Goal: Transaction & Acquisition: Purchase product/service

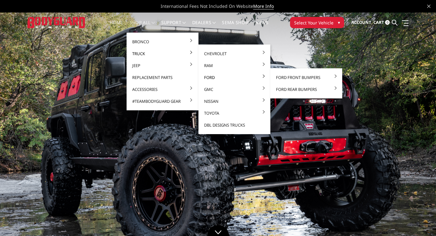
click at [254, 76] on link "Ford" at bounding box center [234, 77] width 67 height 12
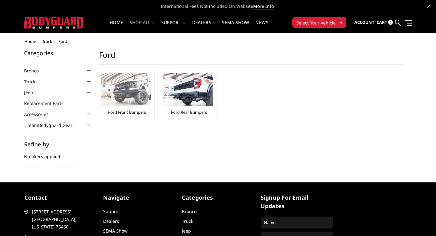
click at [135, 114] on link "Ford Front Bumpers" at bounding box center [127, 112] width 38 height 6
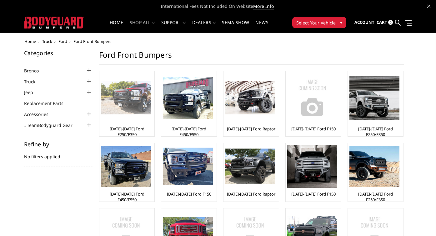
click at [143, 128] on link "[DATE]-[DATE] Ford F250/F350" at bounding box center [127, 131] width 52 height 11
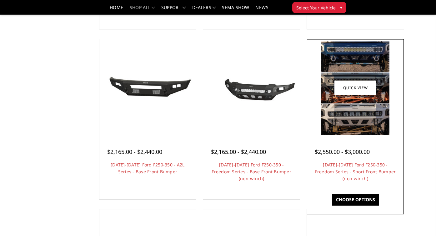
scroll to position [208, 0]
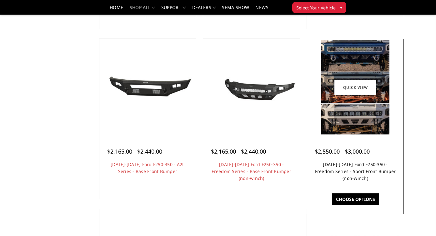
click at [338, 171] on link "2023-2025 Ford F250-350 - Freedom Series - Sport Front Bumper (non-winch)" at bounding box center [355, 171] width 81 height 20
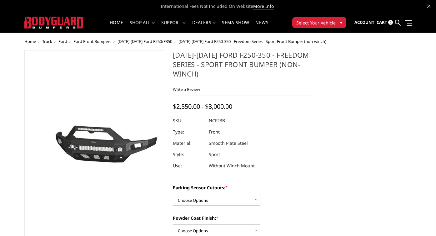
select select "2571"
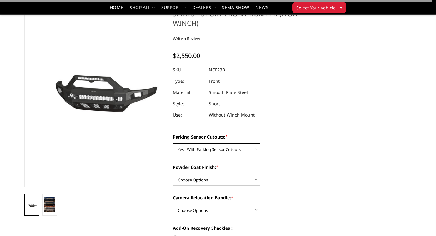
scroll to position [38, 0]
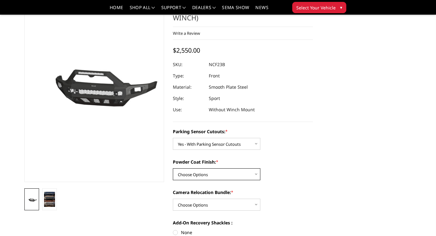
select select "2573"
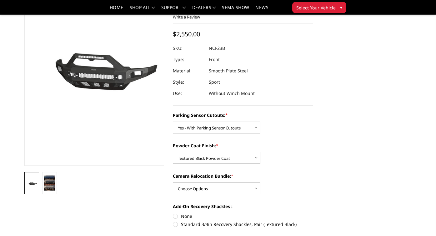
scroll to position [56, 0]
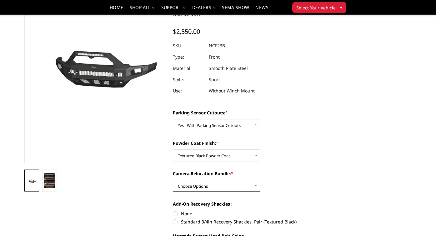
select select "2574"
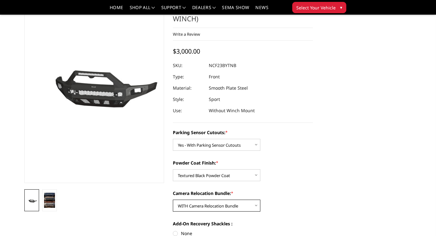
scroll to position [24, 0]
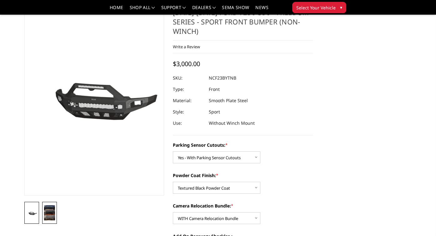
click at [50, 218] on img at bounding box center [49, 212] width 11 height 15
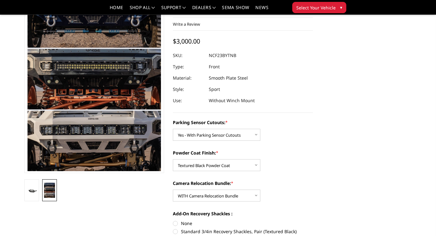
scroll to position [47, 0]
click at [35, 195] on link at bounding box center [31, 190] width 15 height 22
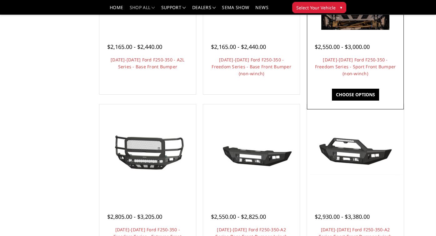
scroll to position [313, 0]
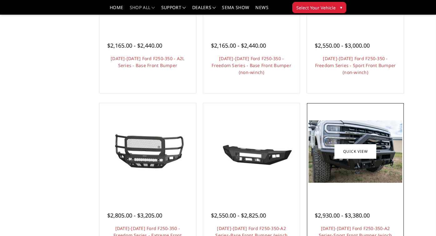
click at [361, 175] on img at bounding box center [356, 151] width 94 height 62
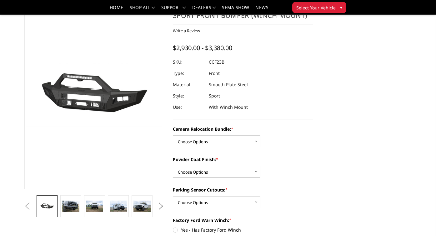
scroll to position [34, 0]
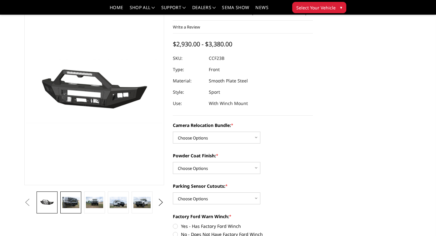
click at [73, 204] on img at bounding box center [70, 201] width 17 height 11
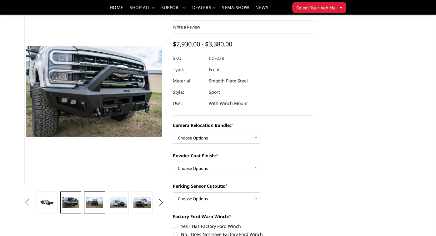
click at [90, 203] on img at bounding box center [94, 201] width 17 height 11
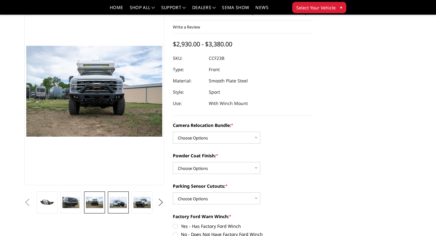
click at [113, 202] on img at bounding box center [118, 201] width 17 height 11
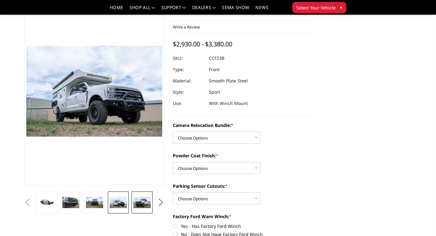
click at [140, 200] on img at bounding box center [142, 201] width 17 height 11
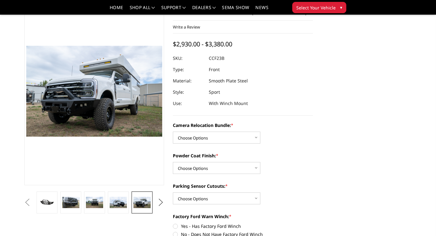
click at [162, 199] on button "Next" at bounding box center [160, 201] width 9 height 9
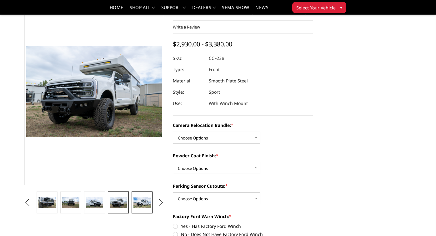
click at [147, 204] on img at bounding box center [142, 201] width 17 height 11
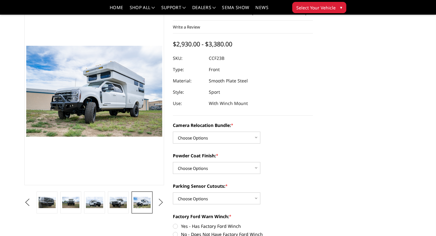
click at [159, 204] on button "Next" at bounding box center [160, 201] width 9 height 9
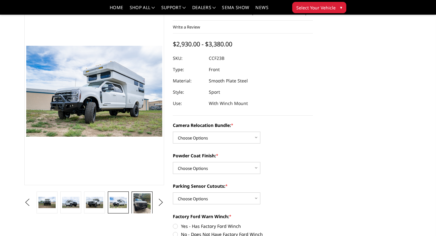
click at [145, 206] on img at bounding box center [142, 204] width 17 height 23
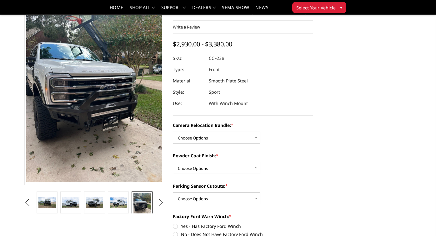
click at [160, 203] on button "Next" at bounding box center [160, 201] width 9 height 9
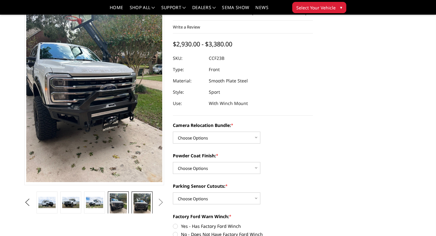
click at [147, 204] on img at bounding box center [142, 204] width 17 height 23
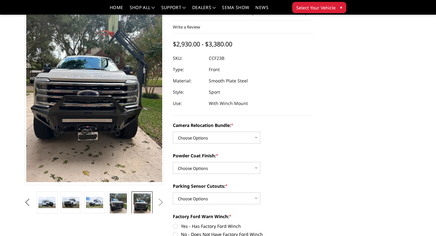
click at [159, 204] on button "Next" at bounding box center [160, 201] width 9 height 9
click at [161, 202] on button "Next" at bounding box center [160, 201] width 9 height 9
click at [117, 200] on img at bounding box center [118, 204] width 17 height 23
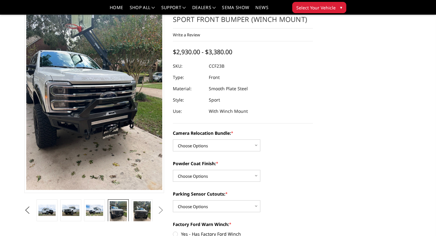
scroll to position [47, 0]
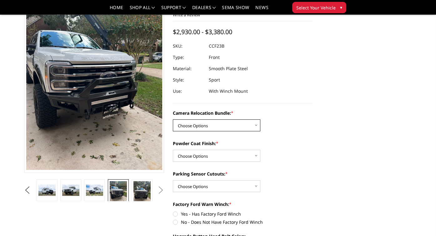
select select "2614"
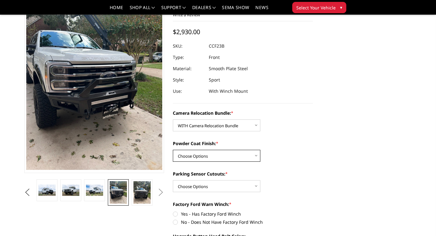
select select "2613"
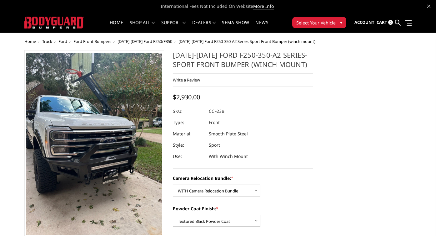
scroll to position [0, 0]
click at [102, 40] on span "Ford Front Bumpers" at bounding box center [93, 41] width 38 height 6
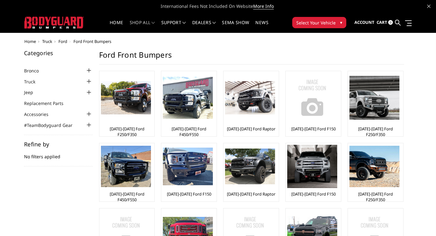
click at [66, 40] on span "Ford" at bounding box center [63, 41] width 9 height 6
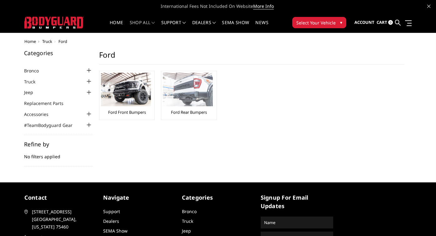
click at [191, 111] on link "Ford Rear Bumpers" at bounding box center [189, 112] width 36 height 6
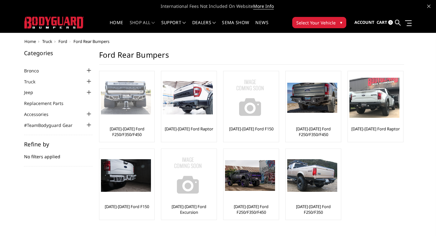
click at [127, 130] on link "[DATE]-[DATE] Ford F250/F350/F450" at bounding box center [127, 131] width 52 height 11
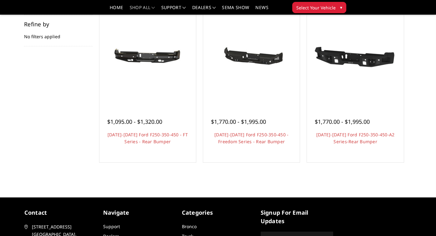
scroll to position [103, 0]
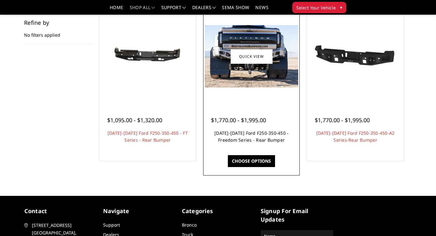
click at [238, 141] on link "[DATE]-[DATE] Ford F250-350-450 - Freedom Series - Rear Bumper" at bounding box center [252, 136] width 74 height 13
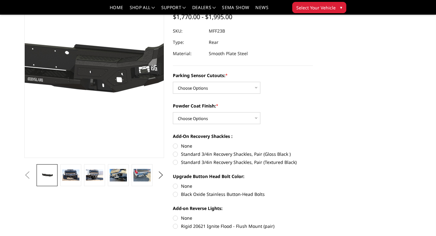
scroll to position [65, 0]
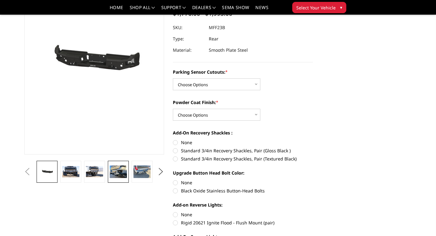
click at [120, 172] on img at bounding box center [118, 171] width 17 height 13
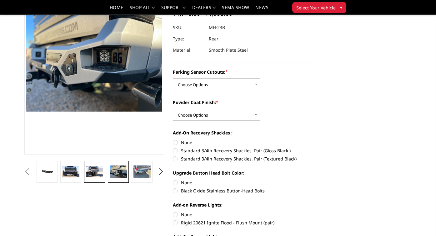
click at [99, 171] on img at bounding box center [94, 171] width 17 height 11
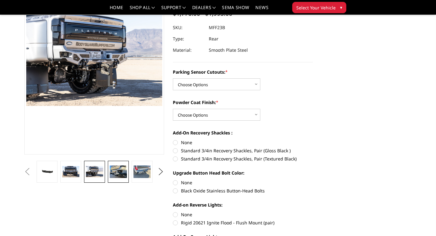
click at [120, 170] on img at bounding box center [118, 171] width 17 height 13
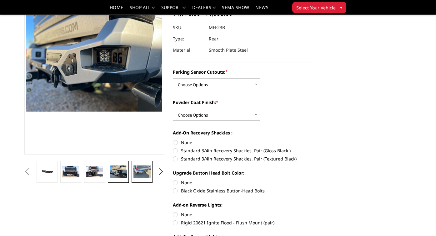
click at [141, 171] on img at bounding box center [142, 171] width 17 height 13
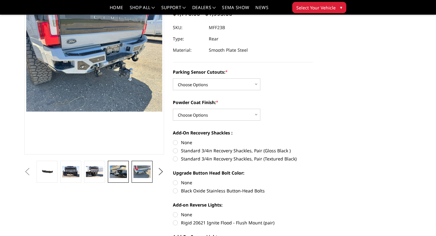
click at [123, 172] on img at bounding box center [118, 171] width 17 height 13
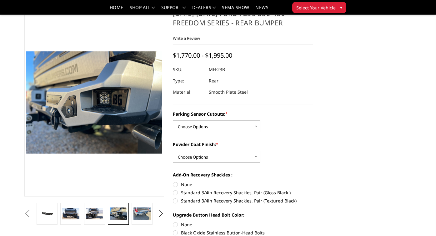
scroll to position [17, 0]
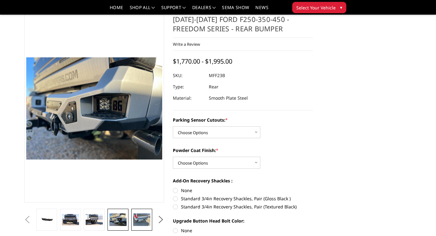
click at [146, 220] on img at bounding box center [141, 219] width 17 height 13
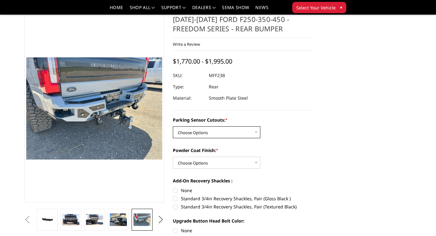
select select "2559"
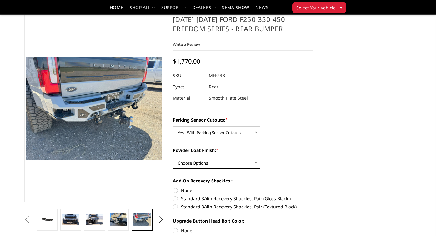
select select "2561"
click at [32, 215] on button "Previous" at bounding box center [27, 219] width 9 height 9
click at [32, 218] on button "Previous" at bounding box center [27, 219] width 9 height 9
click at [52, 225] on link at bounding box center [47, 219] width 21 height 22
